Goal: Task Accomplishment & Management: Manage account settings

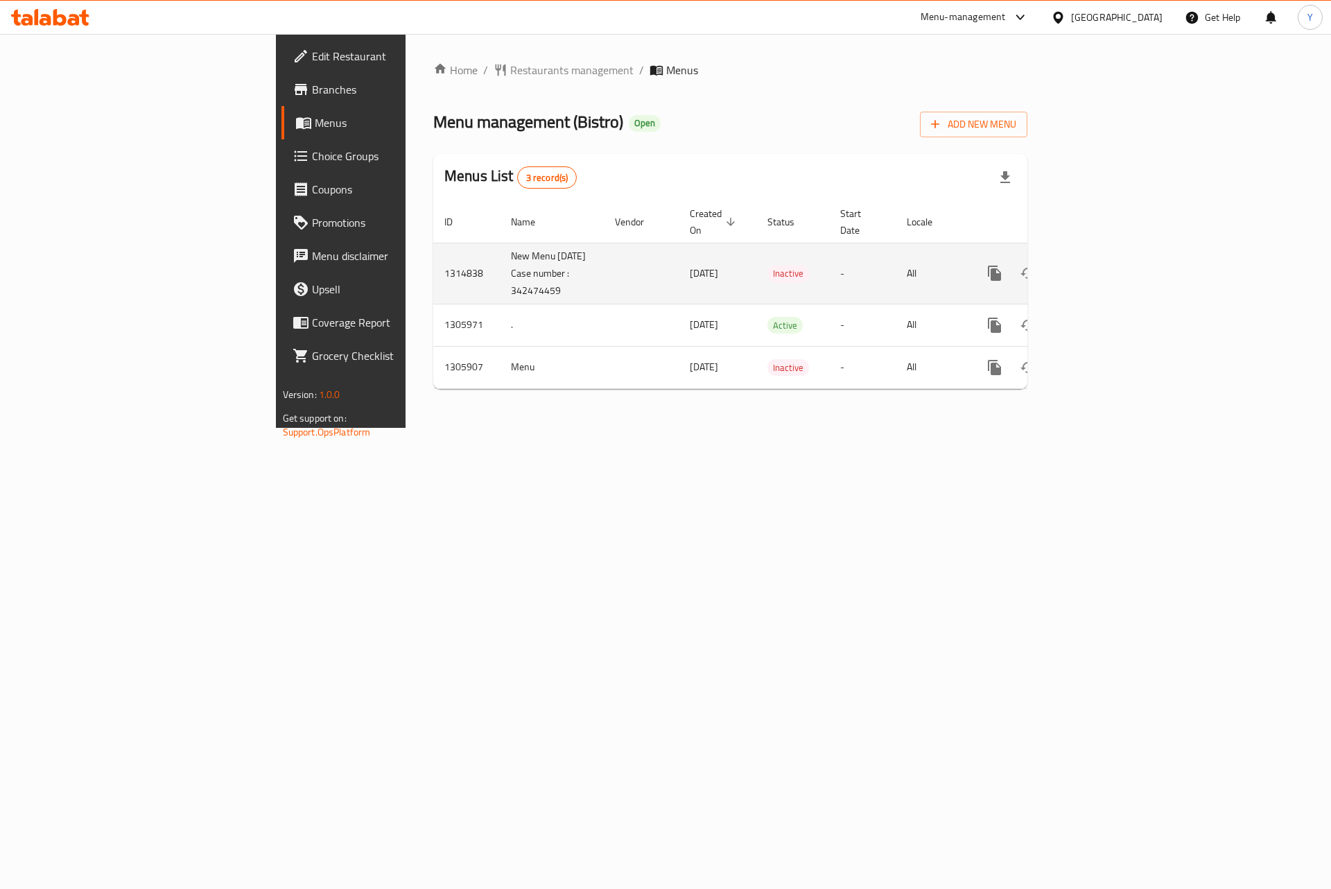
click at [500, 290] on td "New Menu [DATE] Case number : 342474459" at bounding box center [552, 273] width 104 height 61
copy td "342474459"
click at [1111, 277] on link "enhanced table" at bounding box center [1094, 273] width 33 height 33
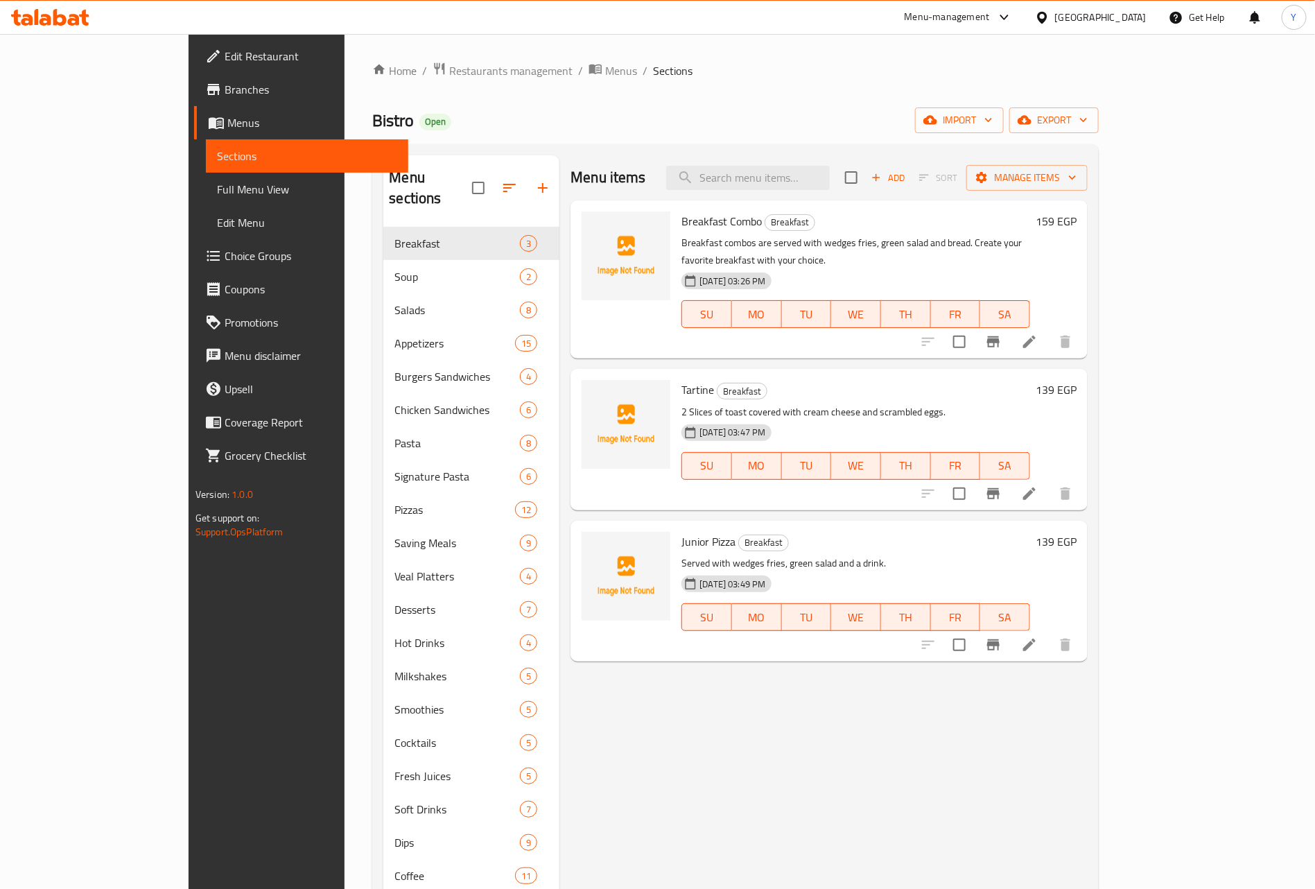
click at [878, 164] on div "Menu items Add Sort Manage items" at bounding box center [829, 177] width 517 height 45
click at [876, 198] on div "Menu items Add Sort Manage items" at bounding box center [829, 177] width 517 height 45
click at [876, 161] on div "Menu items Add Sort Manage items" at bounding box center [829, 177] width 517 height 45
click at [830, 175] on input "search" at bounding box center [748, 178] width 164 height 24
paste input "half and half"
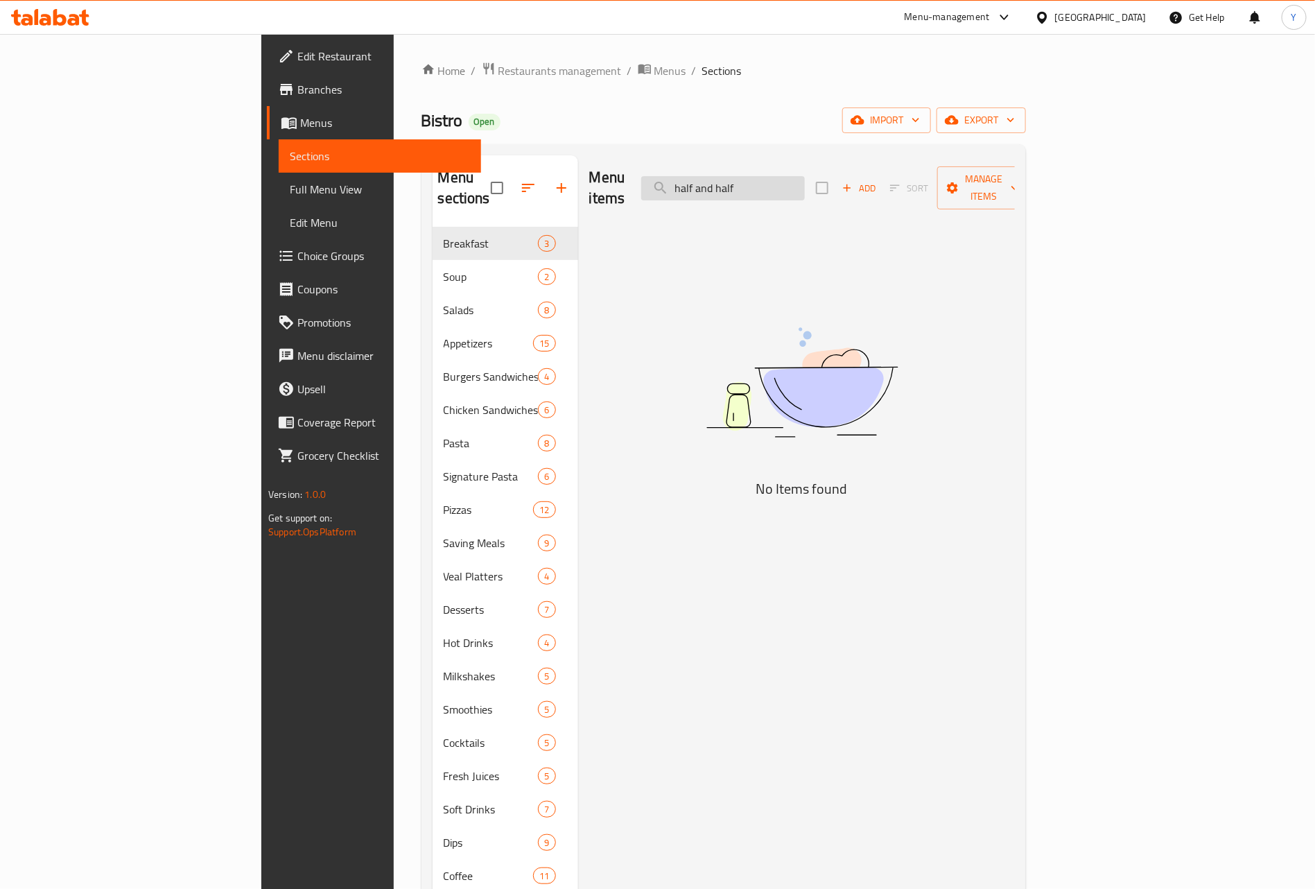
click at [795, 187] on input "half and half" at bounding box center [723, 188] width 164 height 24
drag, startPoint x: 795, startPoint y: 187, endPoint x: 932, endPoint y: 180, distance: 137.5
click at [930, 180] on div "Menu items half and half Add Sort Manage items" at bounding box center [802, 188] width 426 height 66
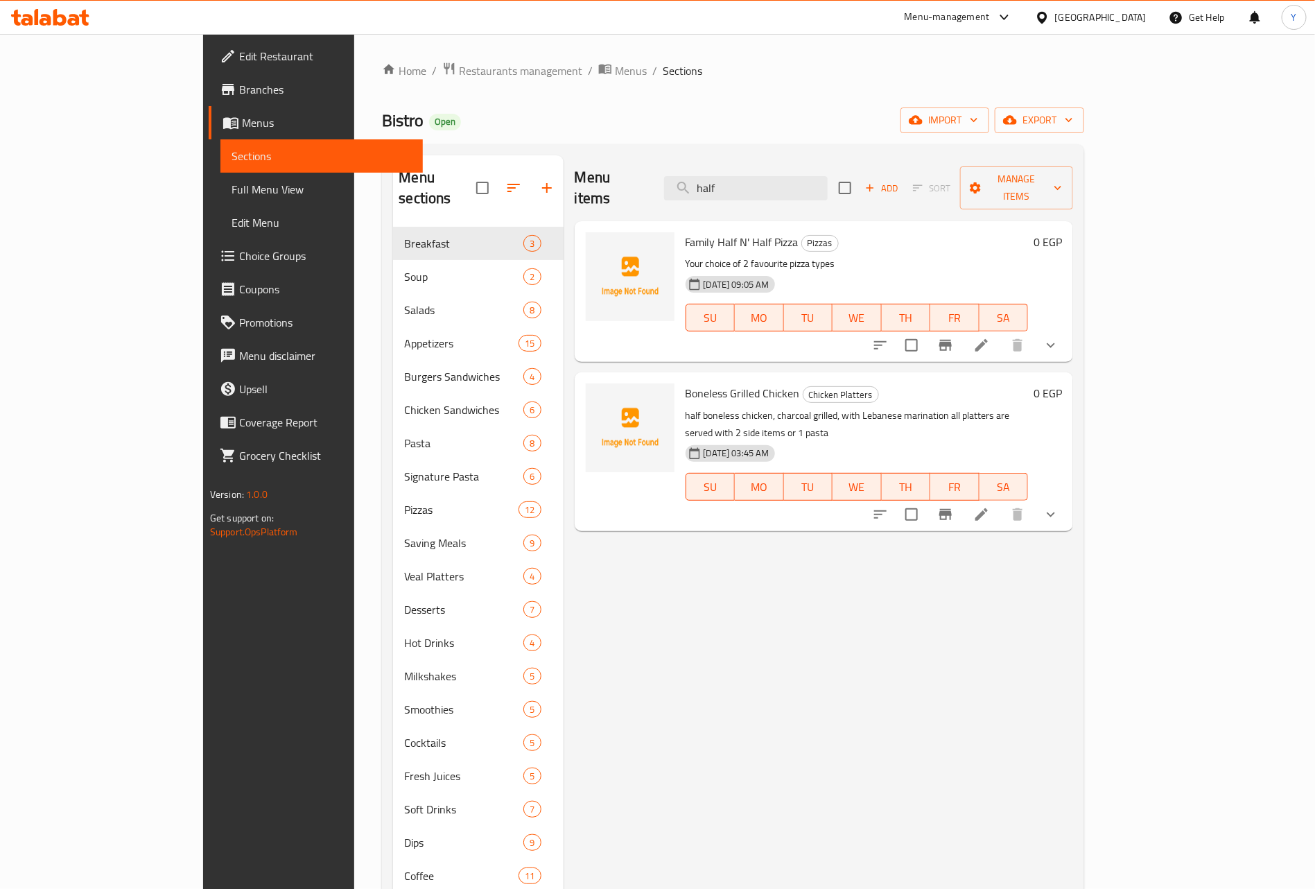
type input "half"
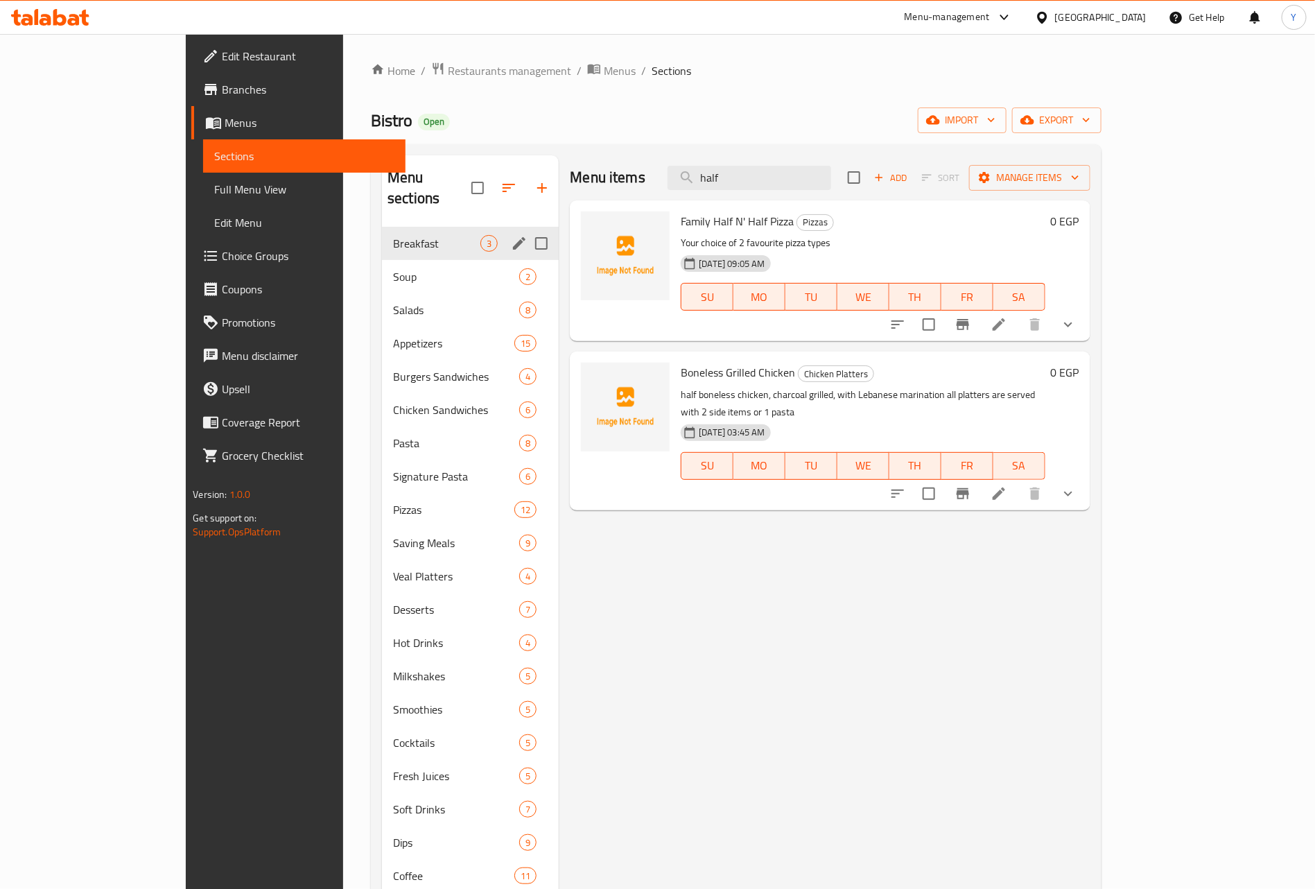
click at [393, 235] on span "Breakfast" at bounding box center [436, 243] width 87 height 17
click at [393, 268] on span "Soup" at bounding box center [436, 276] width 87 height 17
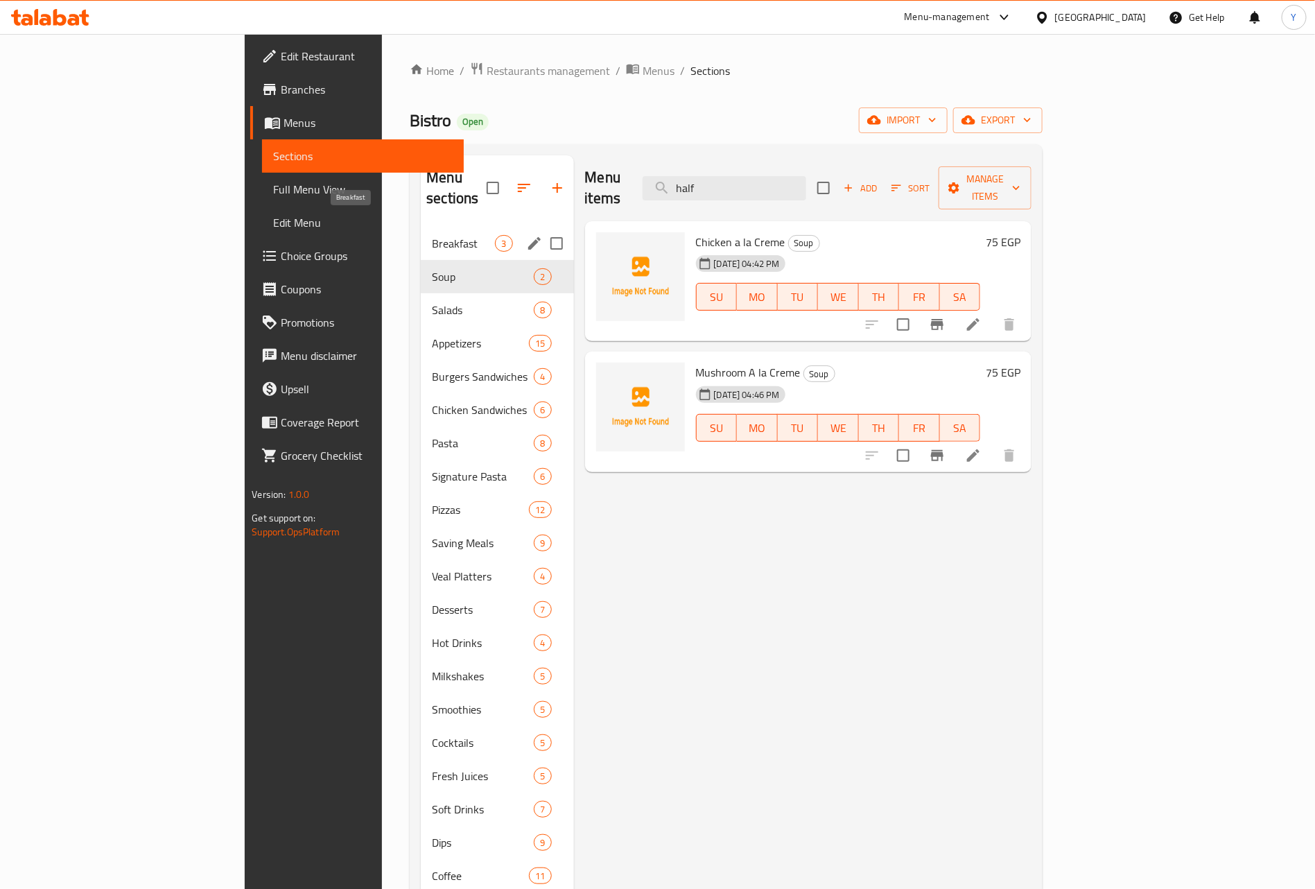
click at [432, 235] on span "Breakfast" at bounding box center [463, 243] width 63 height 17
